Goal: Task Accomplishment & Management: Manage account settings

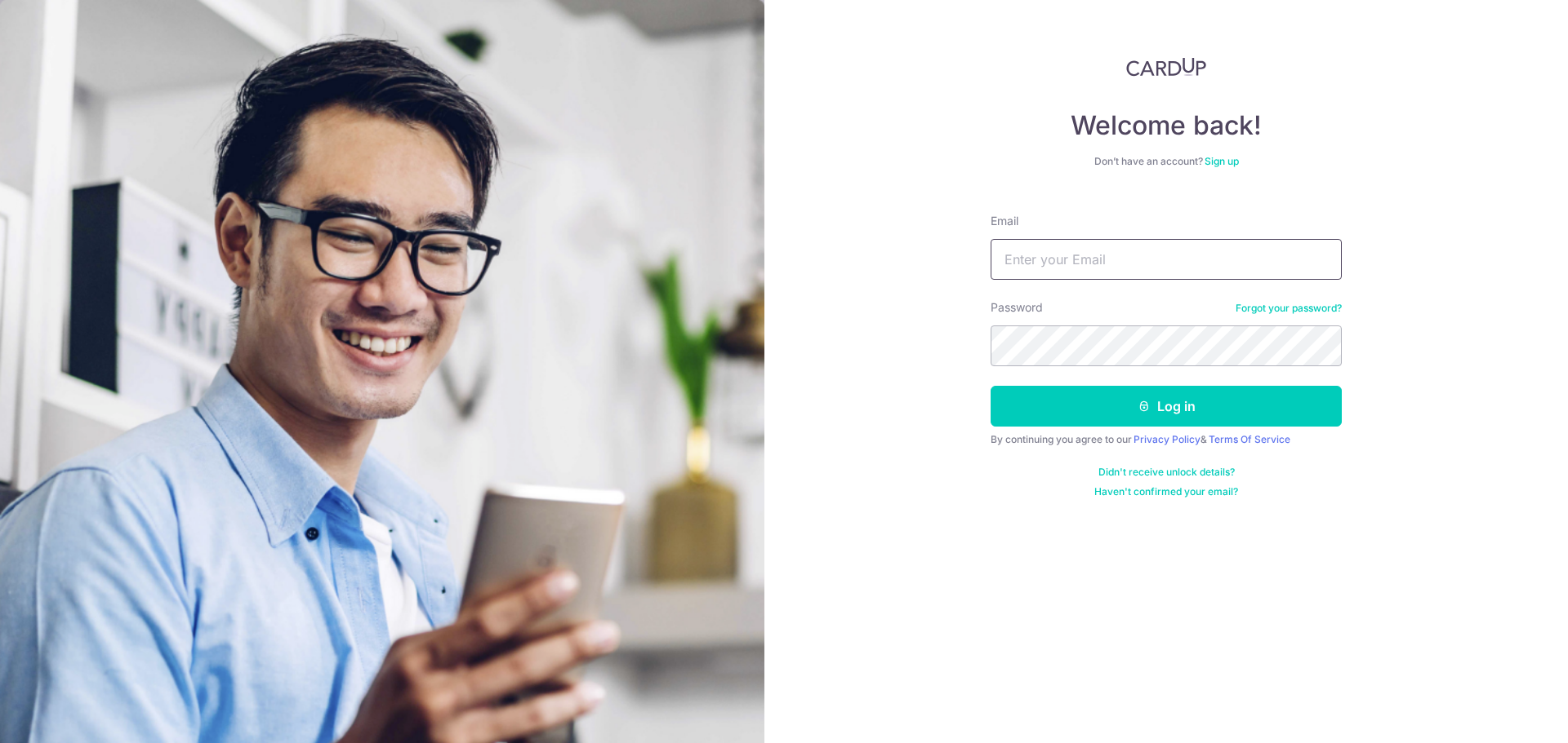
click at [1002, 243] on input "Email" at bounding box center [1165, 260] width 351 height 41
type input "[EMAIL_ADDRESS][DOMAIN_NAME]"
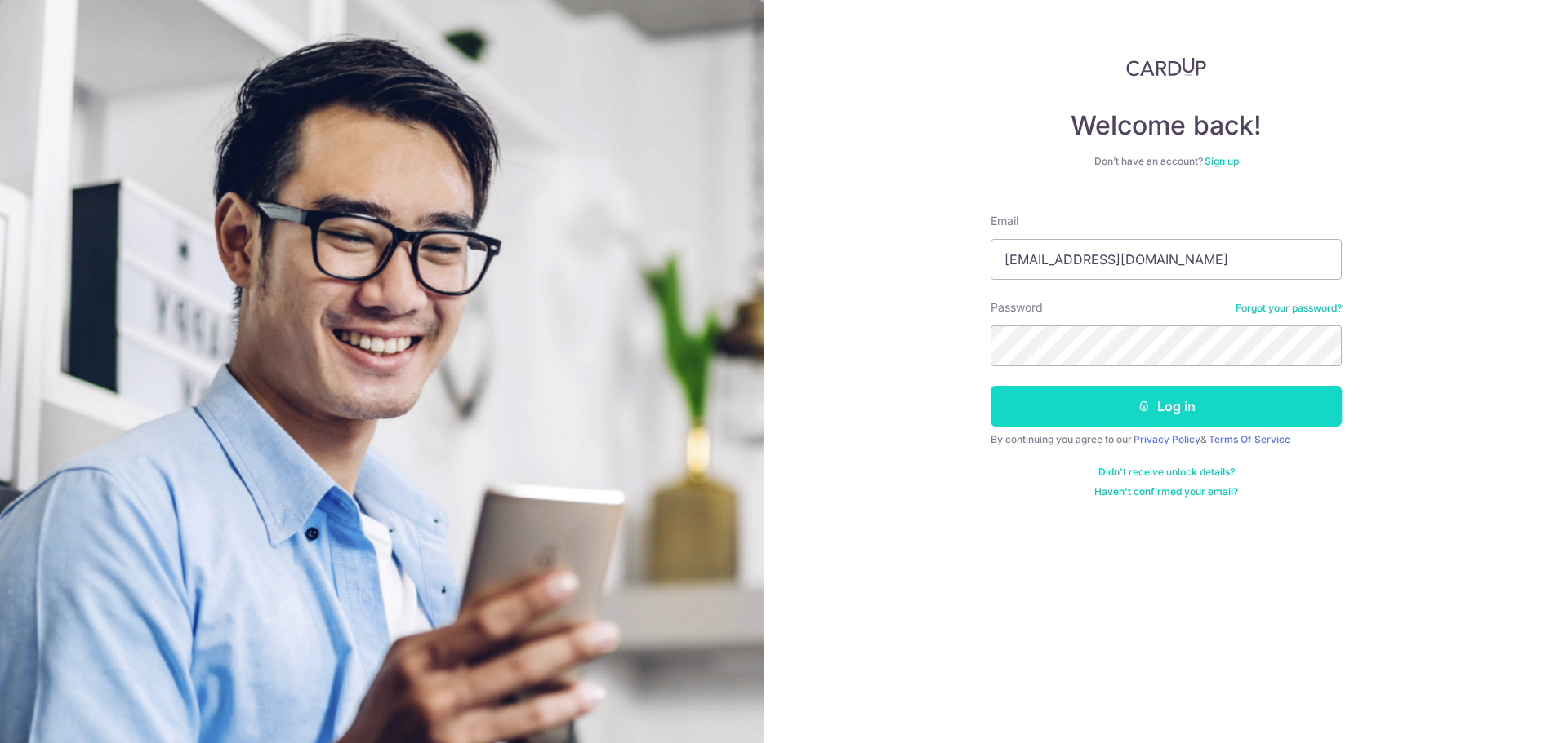
click at [1149, 386] on button "Log in" at bounding box center [1165, 407] width 351 height 41
